Goal: Use online tool/utility: Utilize a website feature to perform a specific function

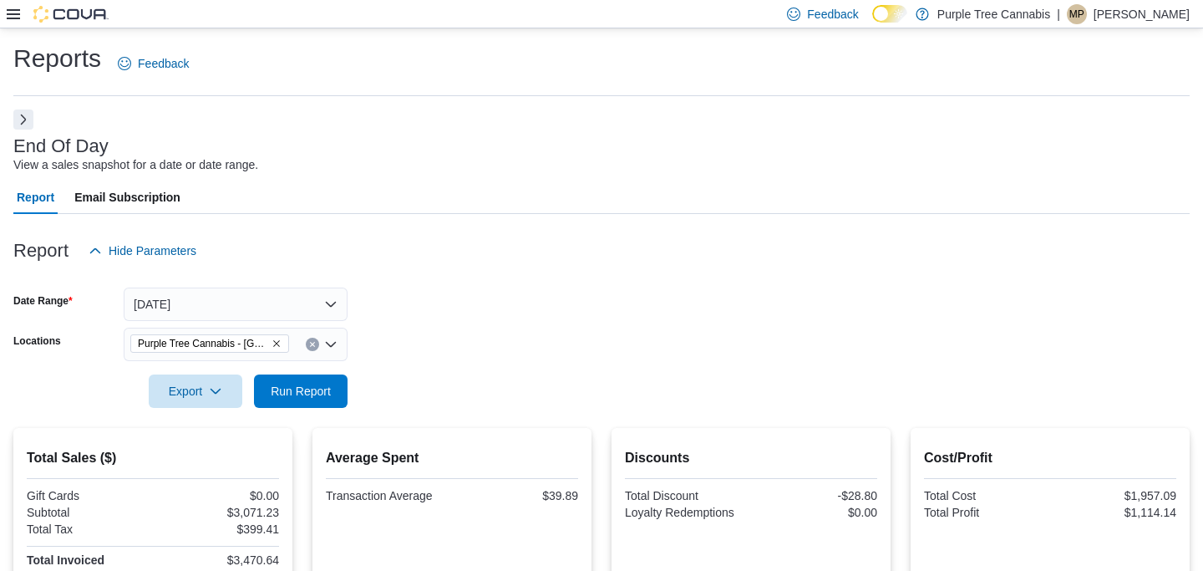
scroll to position [13, 0]
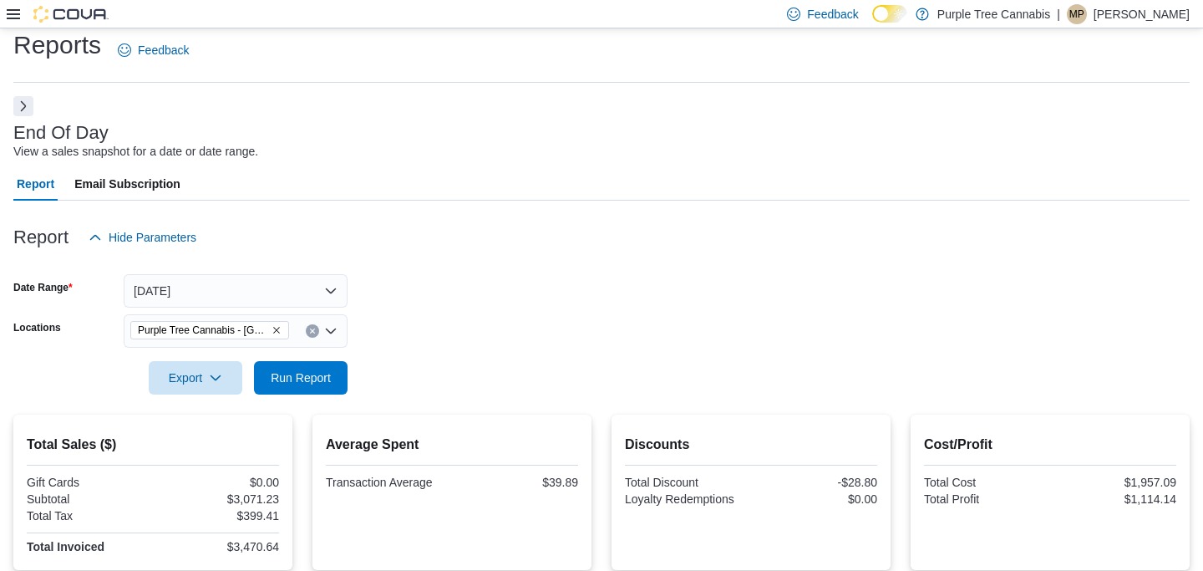
click at [307, 399] on div at bounding box center [601, 404] width 1176 height 20
click at [307, 379] on span "Run Report" at bounding box center [301, 376] width 60 height 17
click at [309, 378] on span "Run Report" at bounding box center [301, 376] width 60 height 17
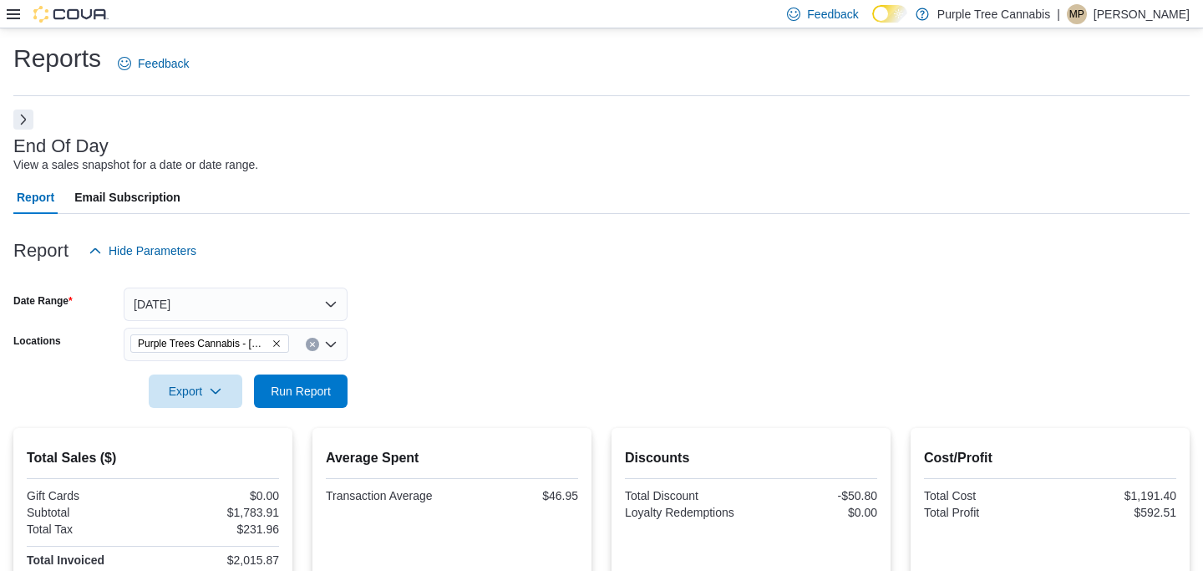
scroll to position [171, 0]
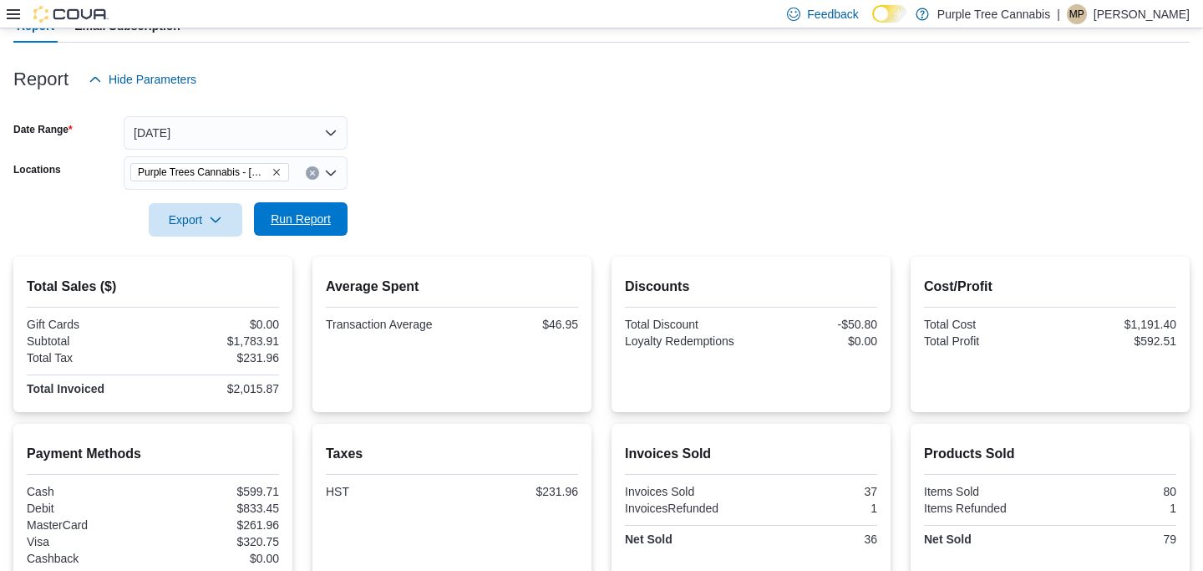
click at [325, 226] on span "Run Report" at bounding box center [301, 219] width 60 height 17
click at [313, 214] on span "Run Report" at bounding box center [301, 219] width 60 height 17
